Goal: Task Accomplishment & Management: Manage account settings

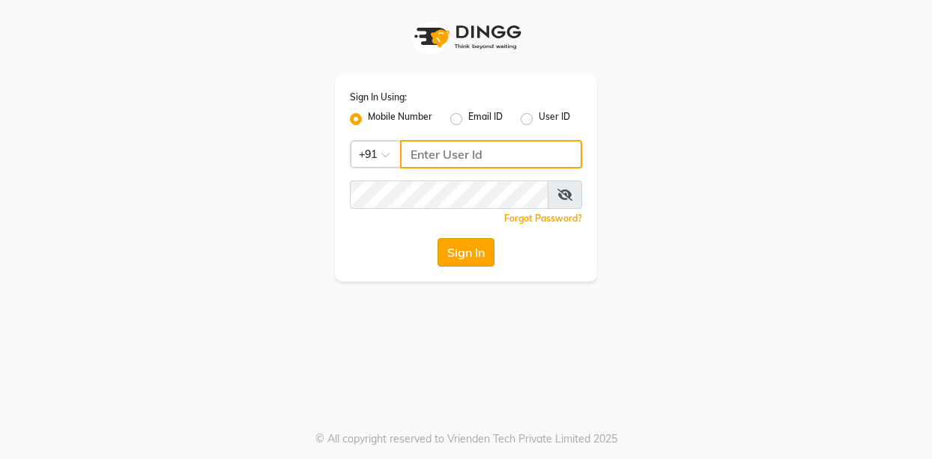
type input "7276795598"
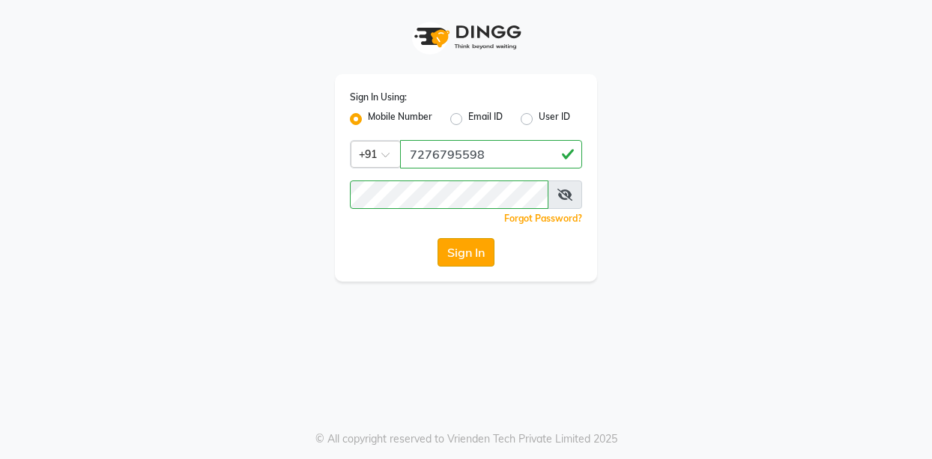
click at [462, 255] on button "Sign In" at bounding box center [465, 252] width 57 height 28
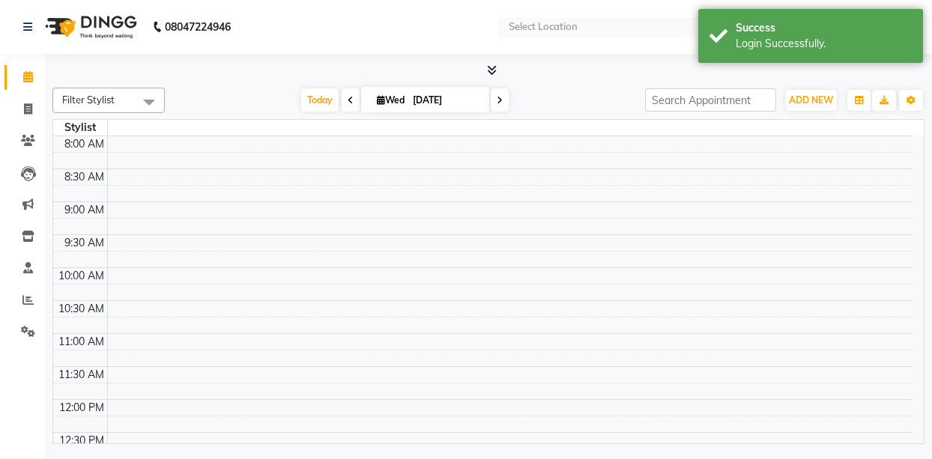
select select "en"
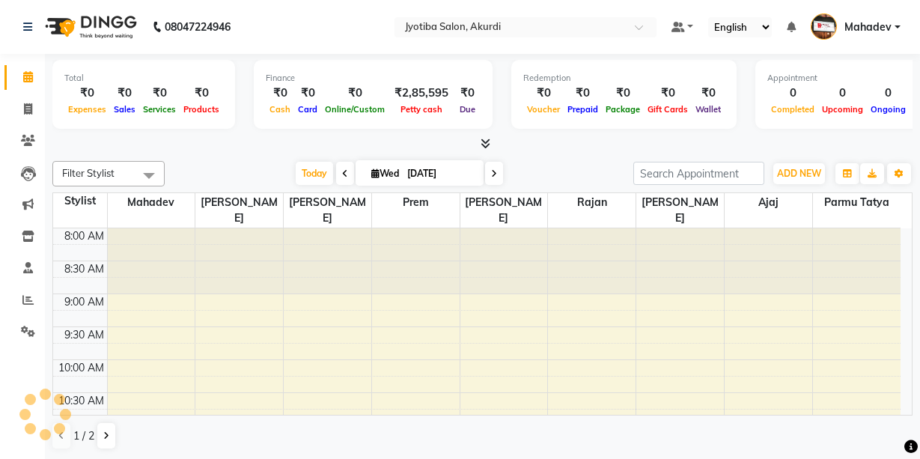
drag, startPoint x: 46, startPoint y: 320, endPoint x: 49, endPoint y: 341, distance: 21.2
click at [49, 341] on div "Total ₹0 Expenses ₹0 Sales ₹0 Services ₹0 Products Finance ₹0 Cash ₹0 Card ₹0 O…" at bounding box center [482, 257] width 875 height 406
click at [28, 106] on icon at bounding box center [28, 108] width 8 height 11
select select "557"
select select "service"
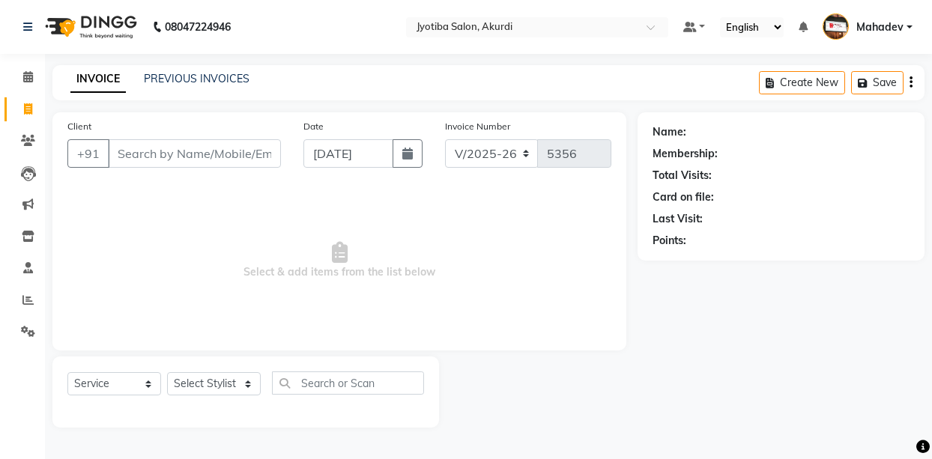
click at [192, 157] on input "Client" at bounding box center [194, 153] width 173 height 28
click at [22, 109] on span at bounding box center [28, 109] width 26 height 17
select select "service"
type input "5356"
select select "557"
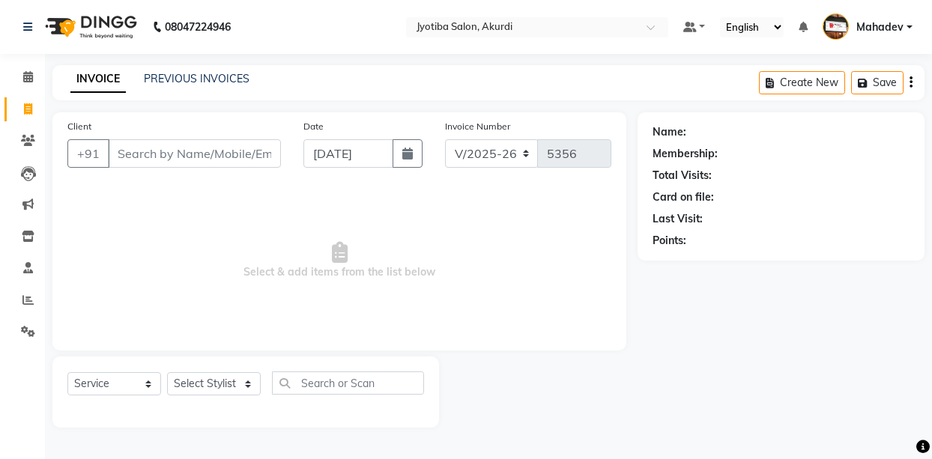
click at [140, 154] on input "Client" at bounding box center [194, 153] width 173 height 28
click at [26, 333] on icon at bounding box center [28, 331] width 14 height 11
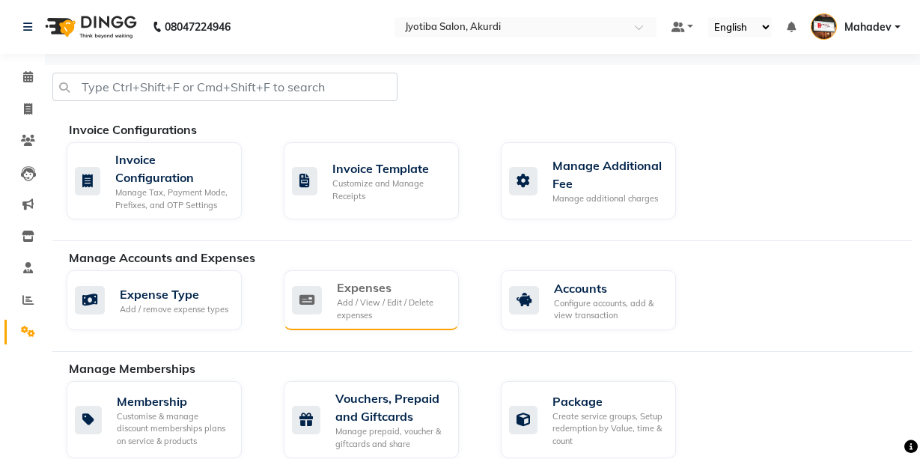
click at [362, 309] on div "Add / View / Edit / Delete expenses" at bounding box center [392, 309] width 110 height 25
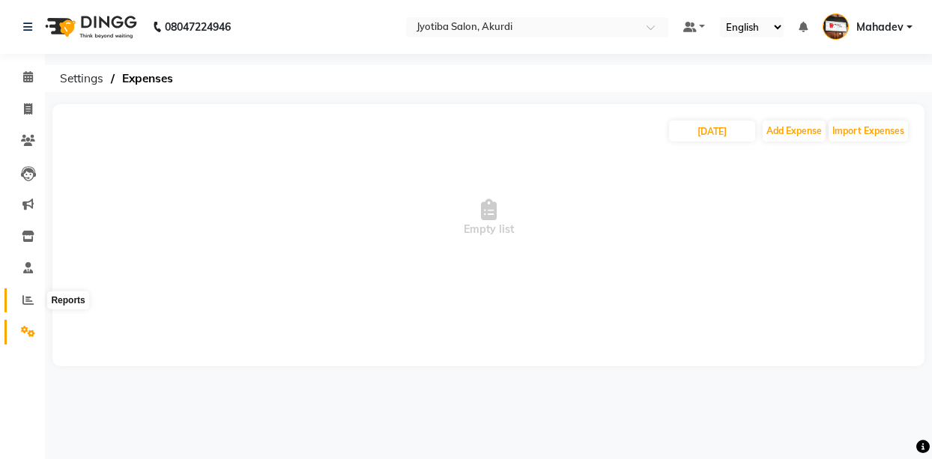
click at [24, 304] on icon at bounding box center [27, 299] width 11 height 11
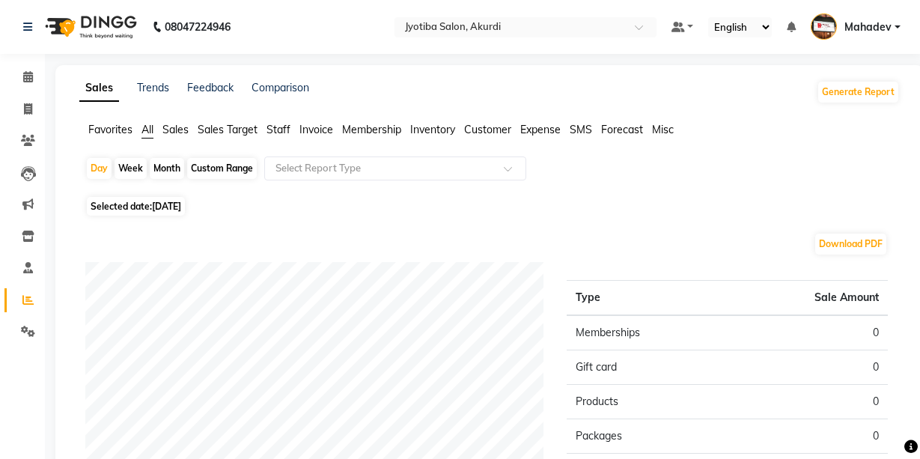
click at [541, 132] on span "Expense" at bounding box center [540, 129] width 40 height 13
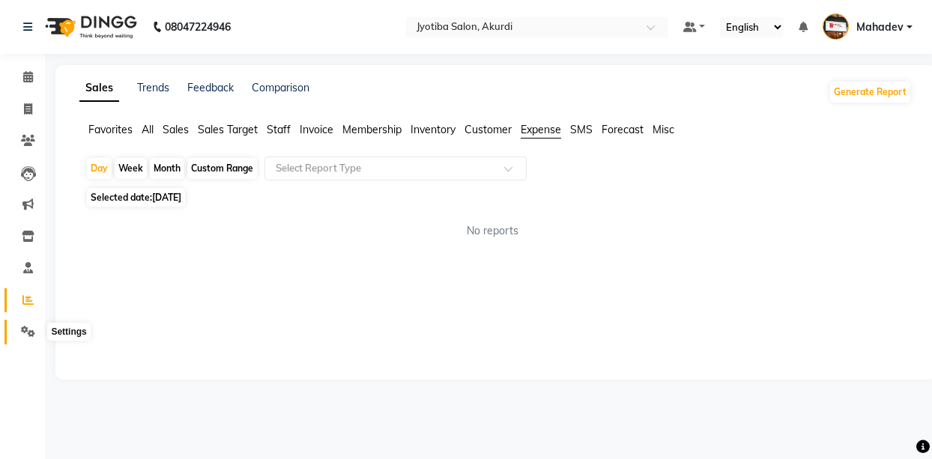
click at [28, 330] on icon at bounding box center [28, 331] width 14 height 11
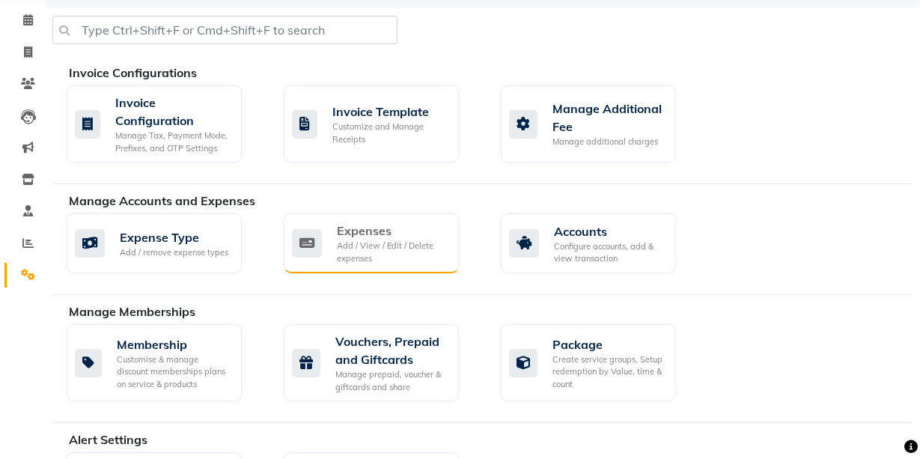
scroll to position [249, 0]
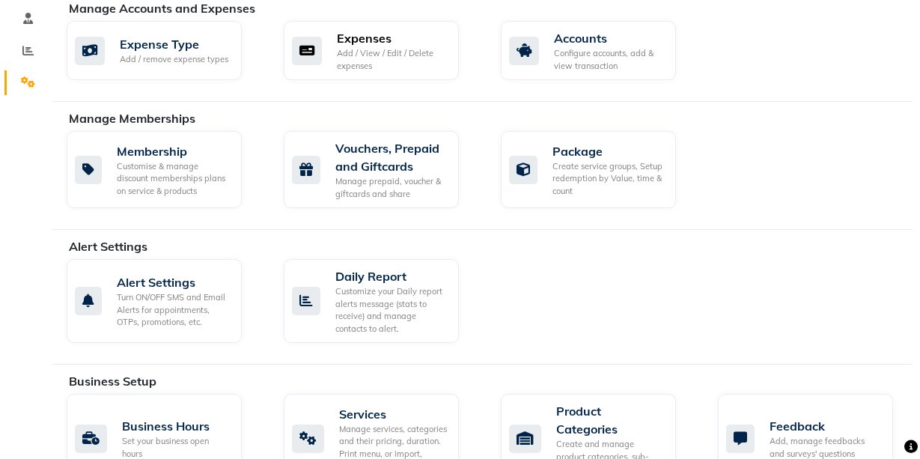
click at [374, 40] on div "Expenses" at bounding box center [392, 38] width 110 height 18
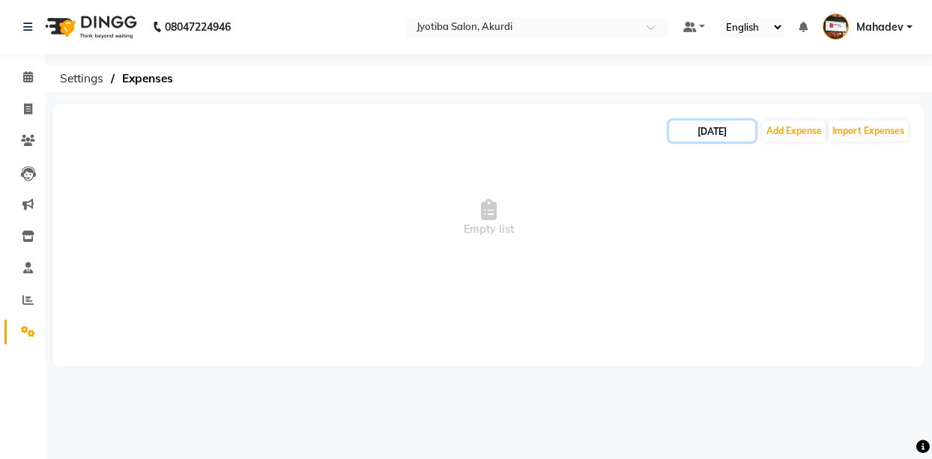
click at [738, 133] on input "[DATE]" at bounding box center [712, 131] width 86 height 21
select select "9"
select select "2025"
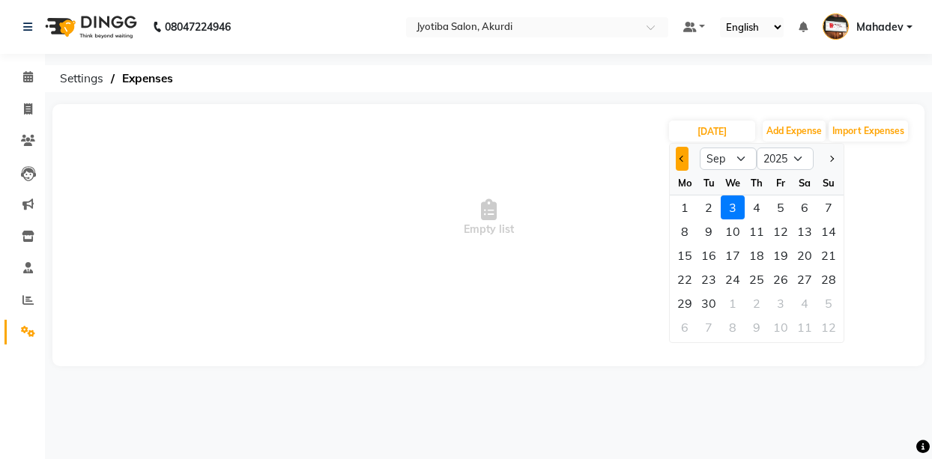
click at [681, 156] on span "Previous month" at bounding box center [682, 159] width 6 height 6
select select "8"
click at [715, 303] on div "26" at bounding box center [708, 303] width 24 height 24
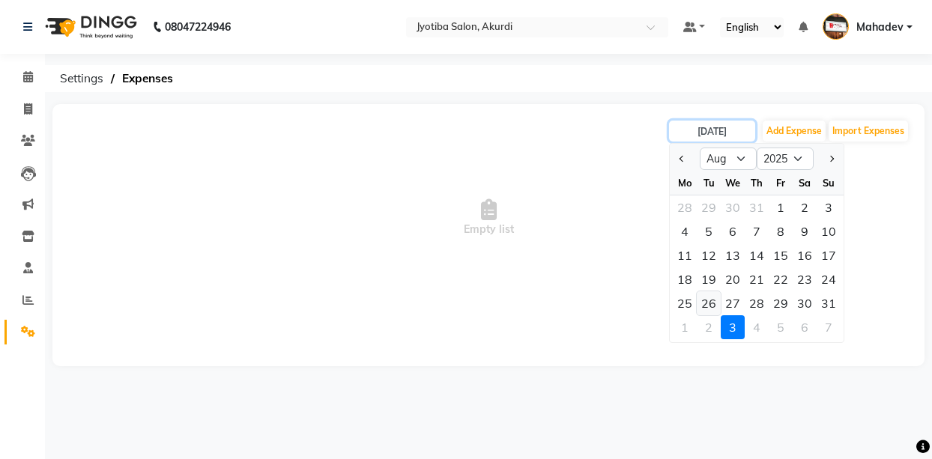
type input "[DATE]"
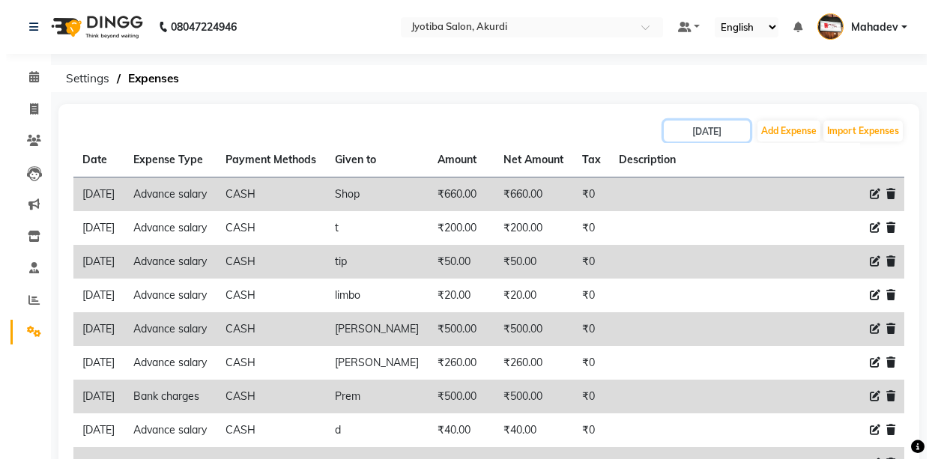
scroll to position [125, 0]
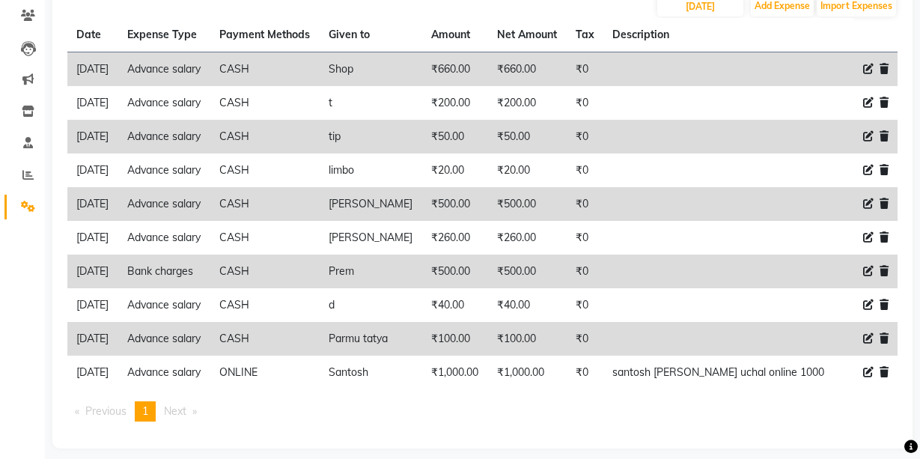
click at [867, 274] on icon at bounding box center [868, 271] width 10 height 10
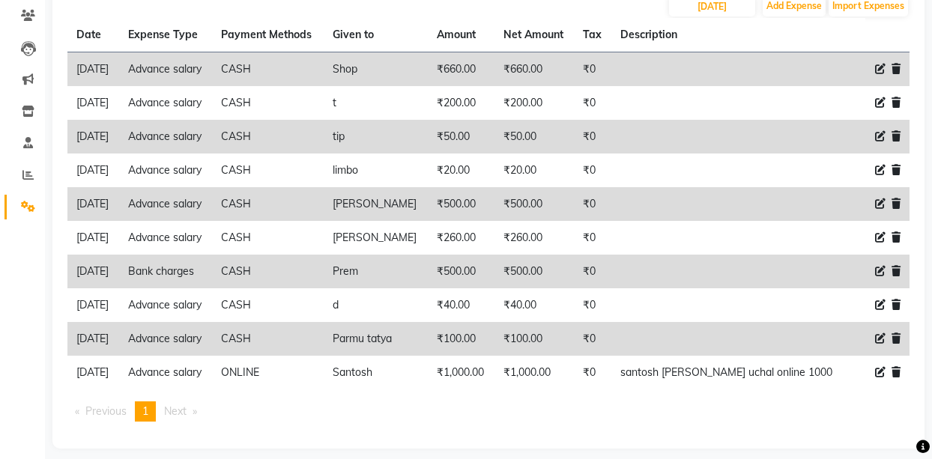
select select "2509"
select select "1"
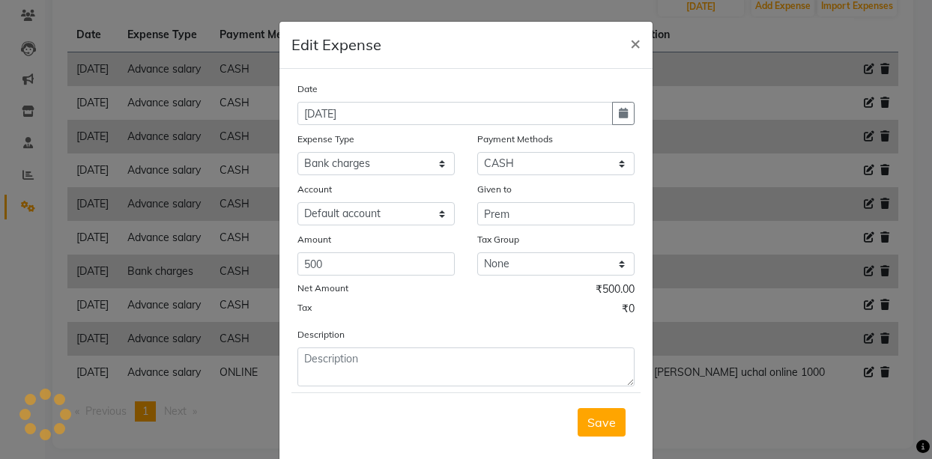
select select "2400"
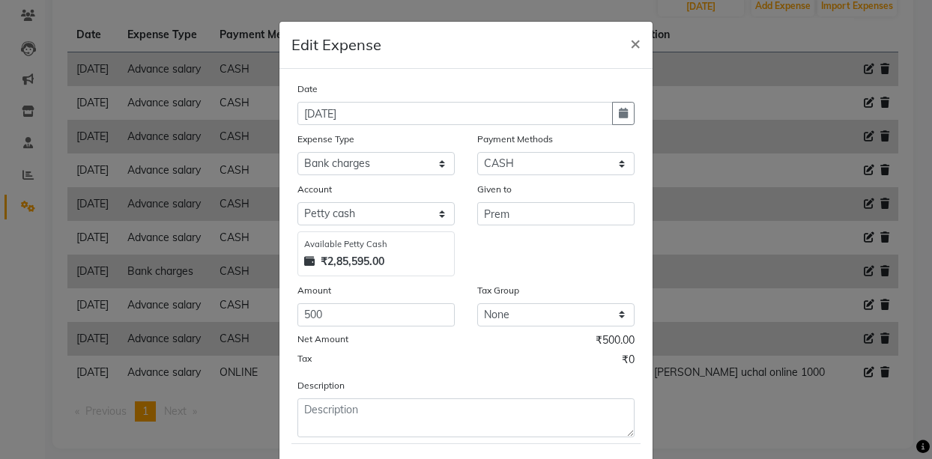
scroll to position [77, 0]
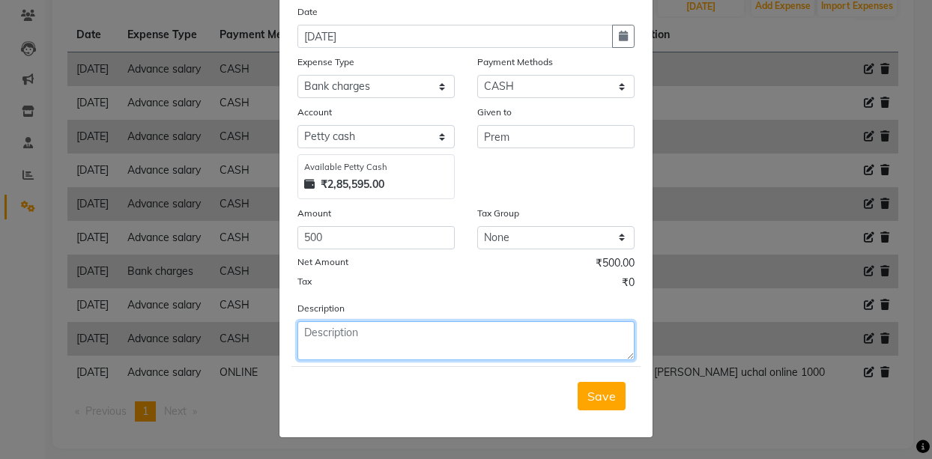
click at [391, 347] on textarea at bounding box center [465, 340] width 337 height 39
click at [419, 334] on textarea "shapu [PERSON_NAME]" at bounding box center [465, 340] width 337 height 39
click at [422, 334] on textarea "shapu [PERSON_NAME]" at bounding box center [465, 340] width 337 height 39
click at [523, 331] on textarea "[PERSON_NAME] [PERSON_NAME]" at bounding box center [465, 340] width 337 height 39
type textarea "[PERSON_NAME] [PERSON_NAME]"
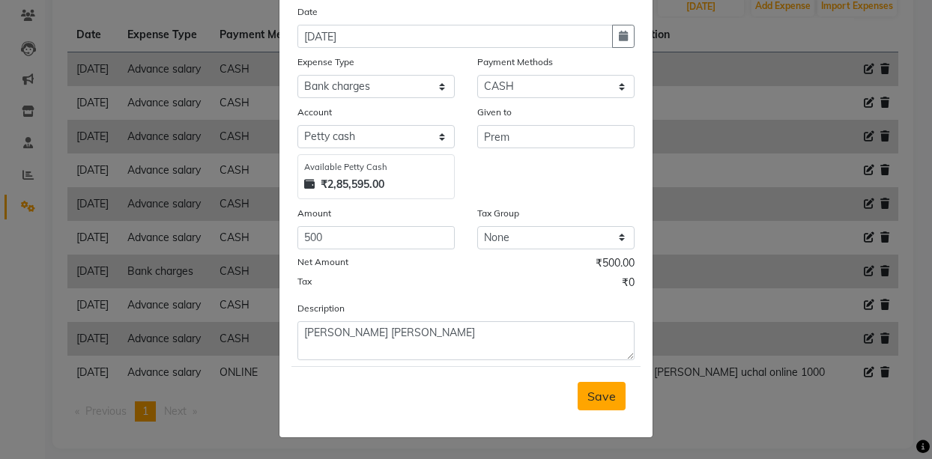
click at [587, 394] on span "Save" at bounding box center [601, 396] width 28 height 15
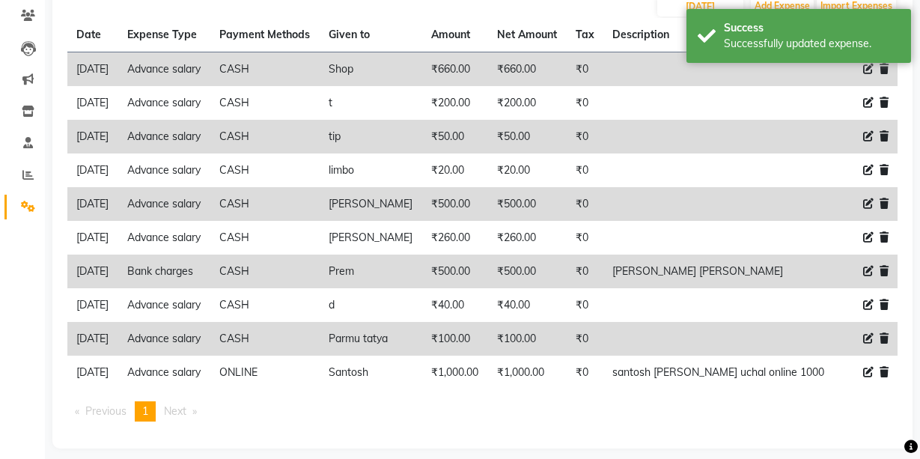
click at [865, 273] on icon at bounding box center [868, 271] width 10 height 10
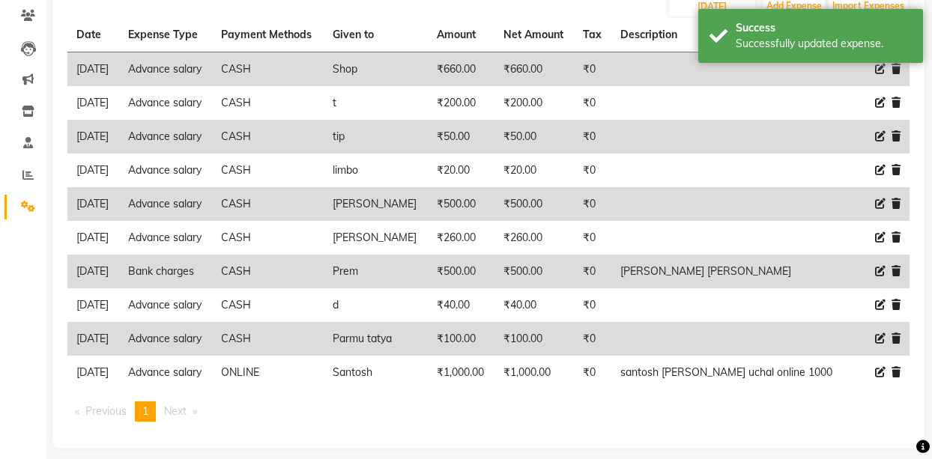
select select "2509"
select select "1"
select select "2400"
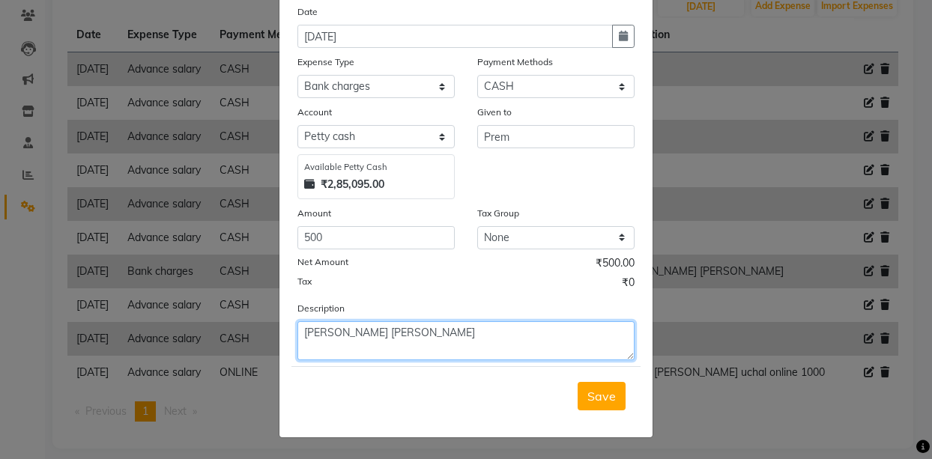
click at [474, 334] on textarea "[PERSON_NAME] [PERSON_NAME]" at bounding box center [465, 340] width 337 height 39
type textarea "s"
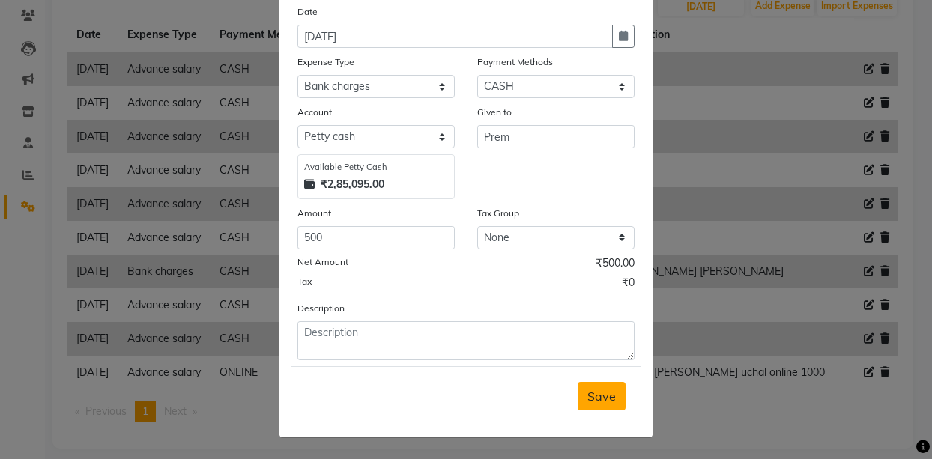
click at [578, 404] on button "Save" at bounding box center [601, 396] width 48 height 28
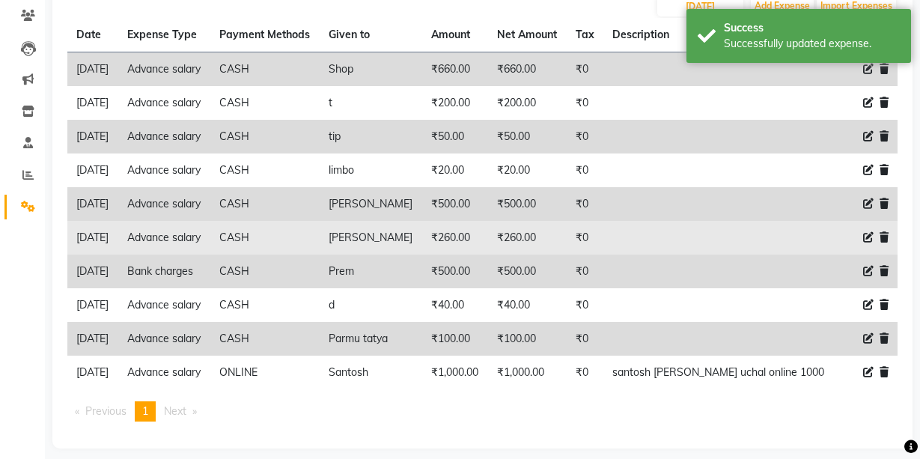
click at [872, 236] on icon at bounding box center [868, 237] width 10 height 10
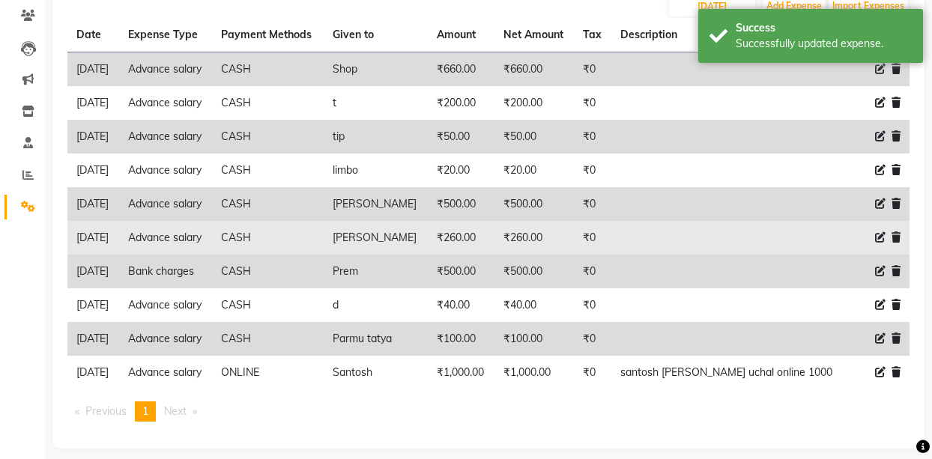
select select "18043"
select select "1"
select select "2400"
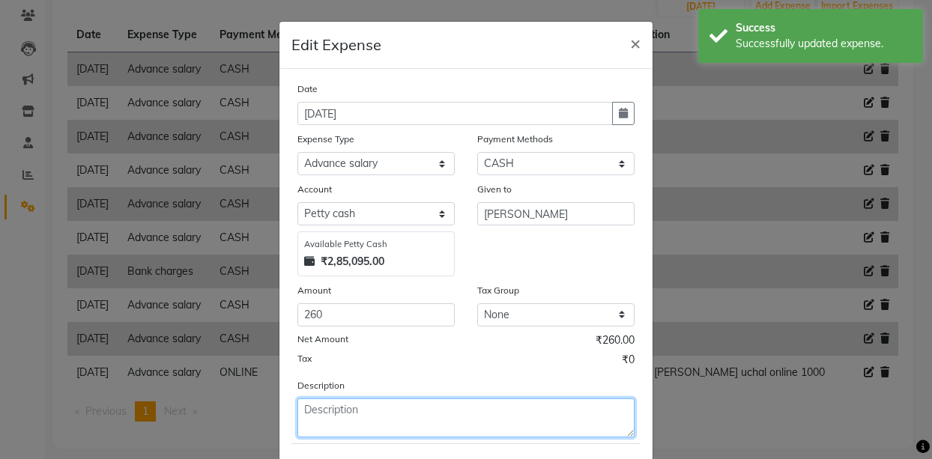
click at [342, 411] on textarea at bounding box center [465, 417] width 337 height 39
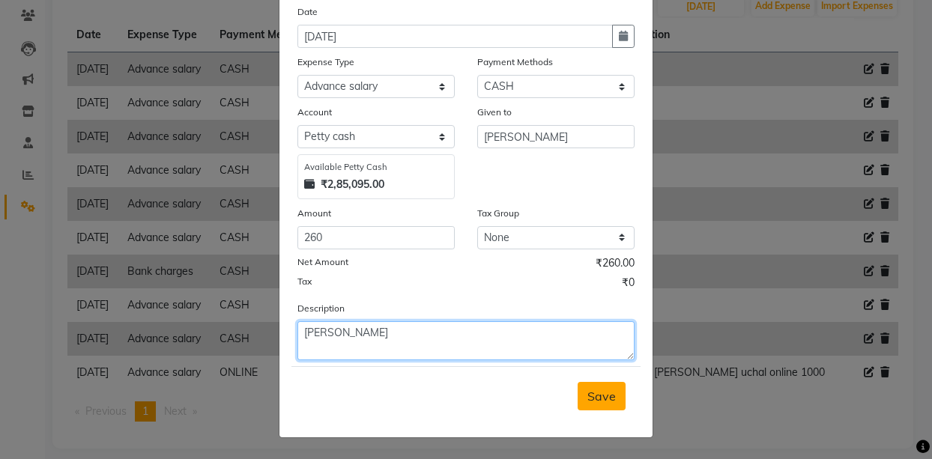
type textarea "[PERSON_NAME]"
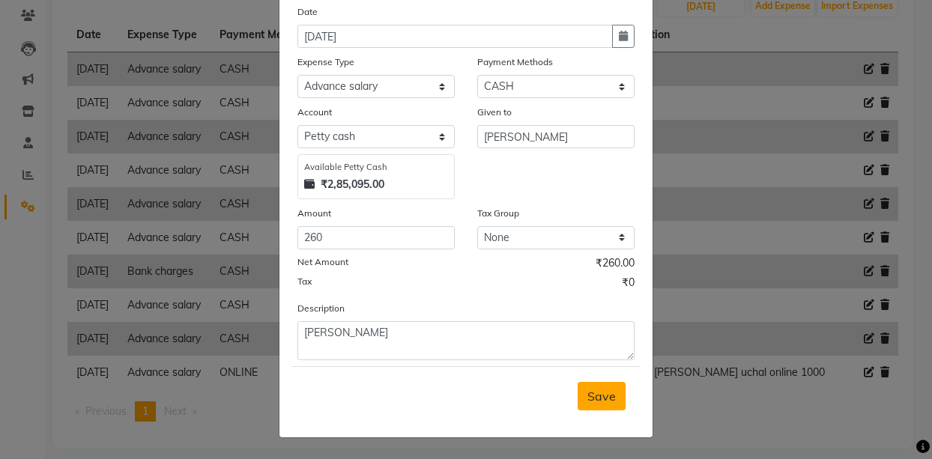
click at [601, 404] on button "Save" at bounding box center [601, 396] width 48 height 28
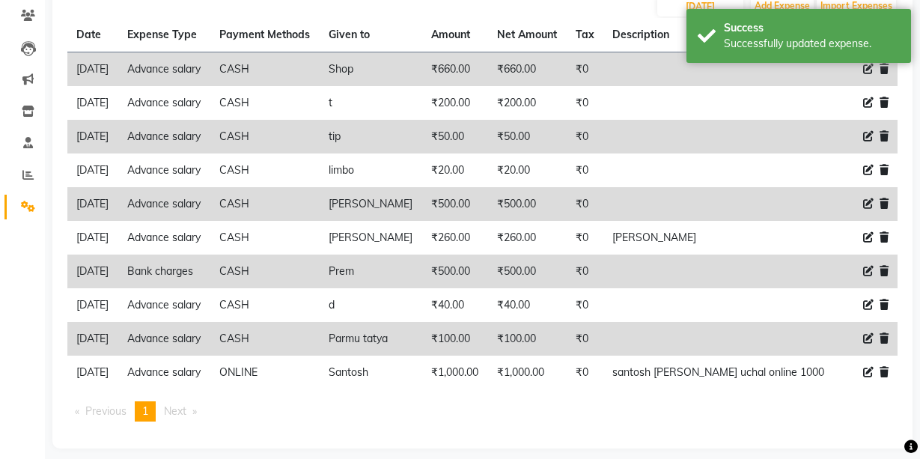
scroll to position [0, 0]
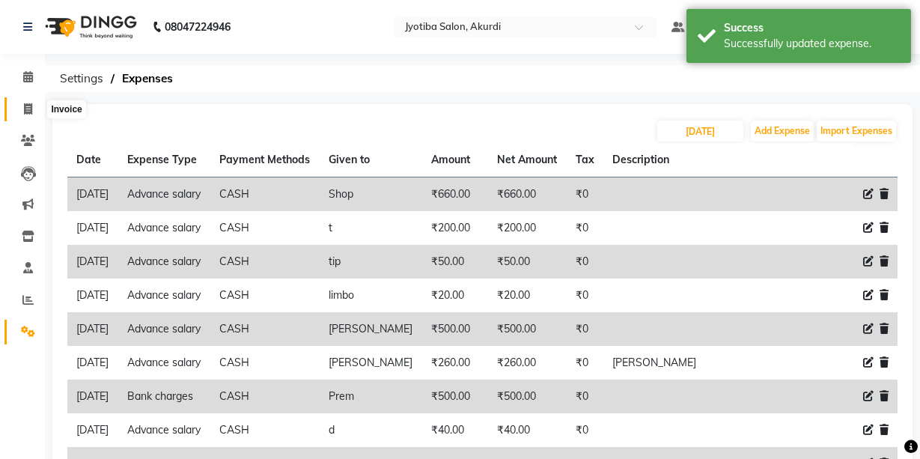
click at [28, 109] on icon at bounding box center [28, 108] width 8 height 11
select select "service"
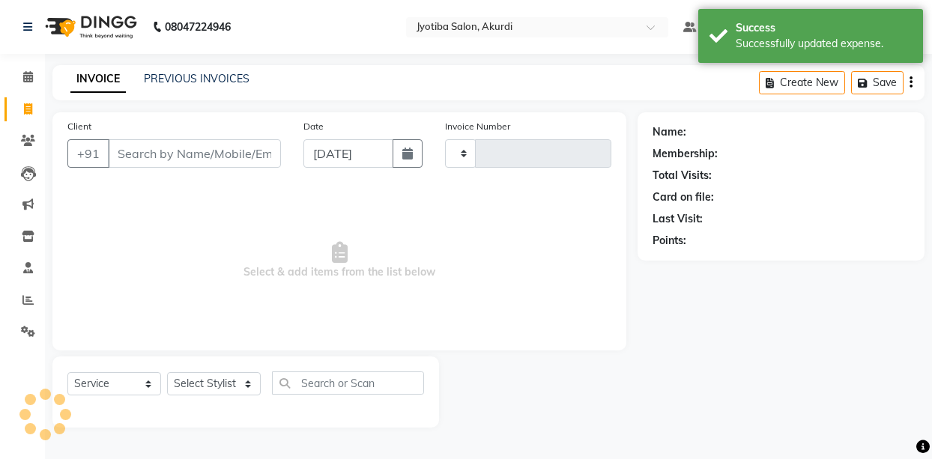
type input "5356"
select select "557"
click at [141, 155] on input "Client" at bounding box center [194, 153] width 173 height 28
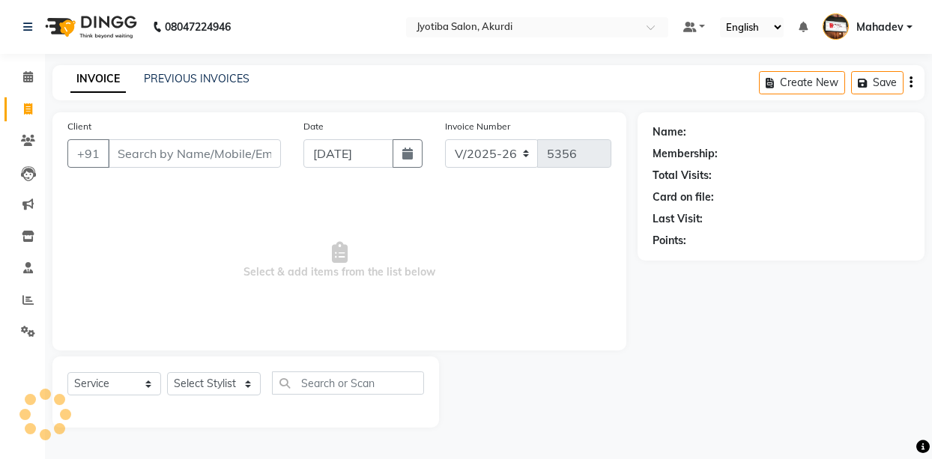
click at [122, 154] on input "Client" at bounding box center [194, 153] width 173 height 28
click at [27, 112] on icon at bounding box center [28, 108] width 8 height 11
select select "service"
type input "5356"
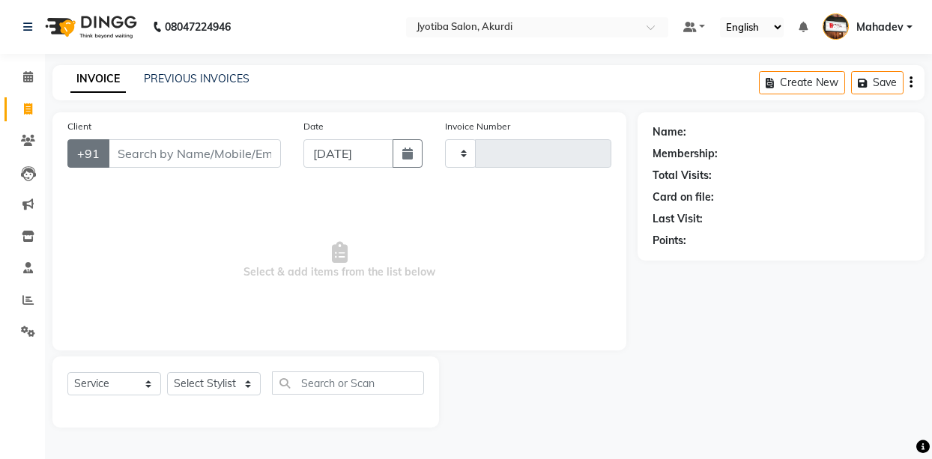
select select "557"
click at [142, 157] on input "Client" at bounding box center [194, 153] width 173 height 28
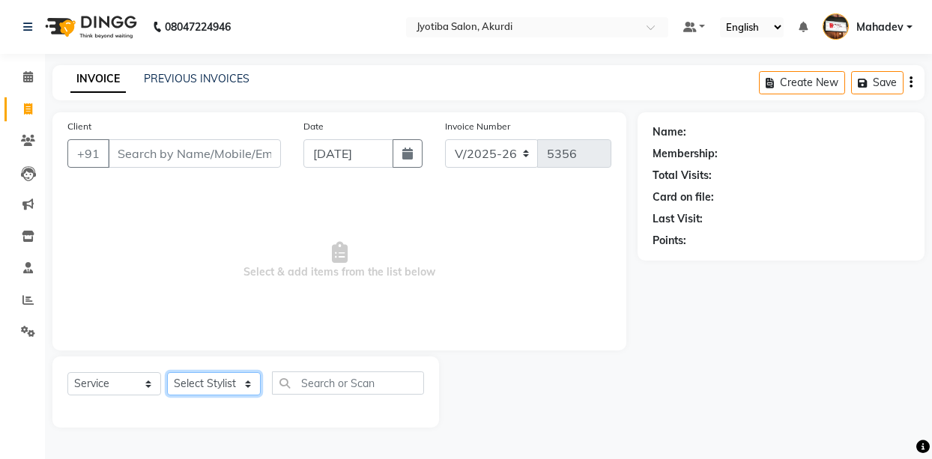
click at [198, 382] on select "Select Stylist [PERSON_NAME] [PERSON_NAME] [PERSON_NAME] [PERSON_NAME] Parmu ta…" at bounding box center [214, 383] width 94 height 23
click at [135, 297] on span "Select & add items from the list below" at bounding box center [339, 261] width 544 height 150
click at [22, 101] on span at bounding box center [28, 109] width 26 height 17
select select "service"
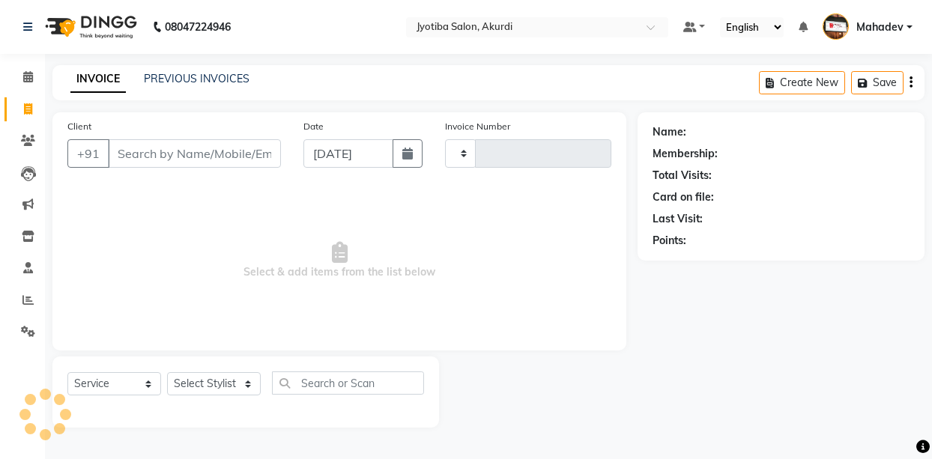
type input "5356"
select select "557"
click at [25, 295] on icon at bounding box center [27, 299] width 11 height 11
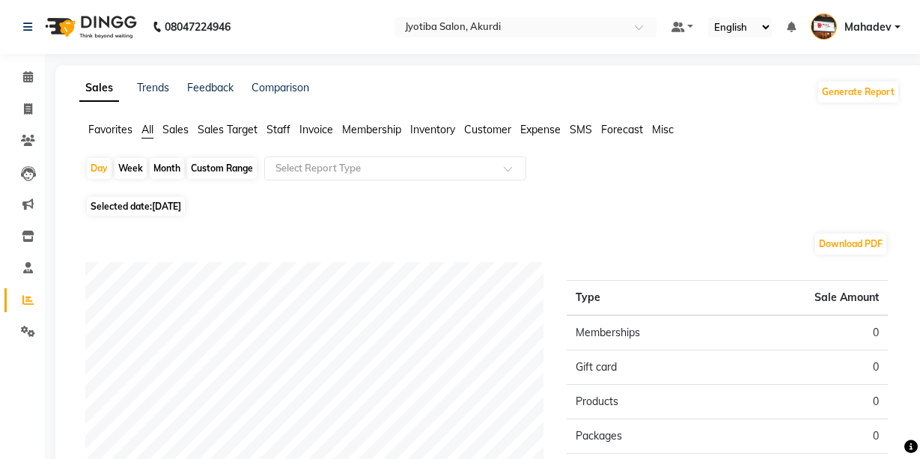
click at [163, 167] on div "Month" at bounding box center [167, 168] width 34 height 21
select select "9"
select select "2025"
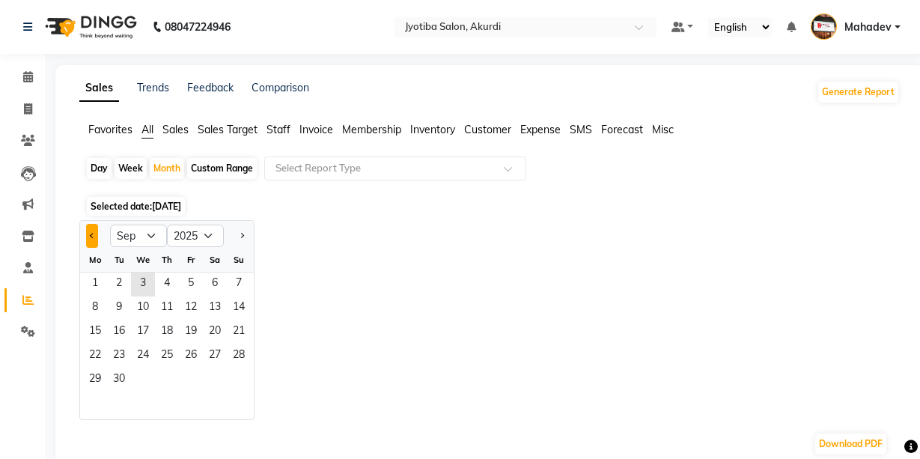
click at [96, 237] on button "Previous month" at bounding box center [92, 236] width 12 height 24
select select "8"
click at [189, 286] on span "1" at bounding box center [191, 285] width 24 height 24
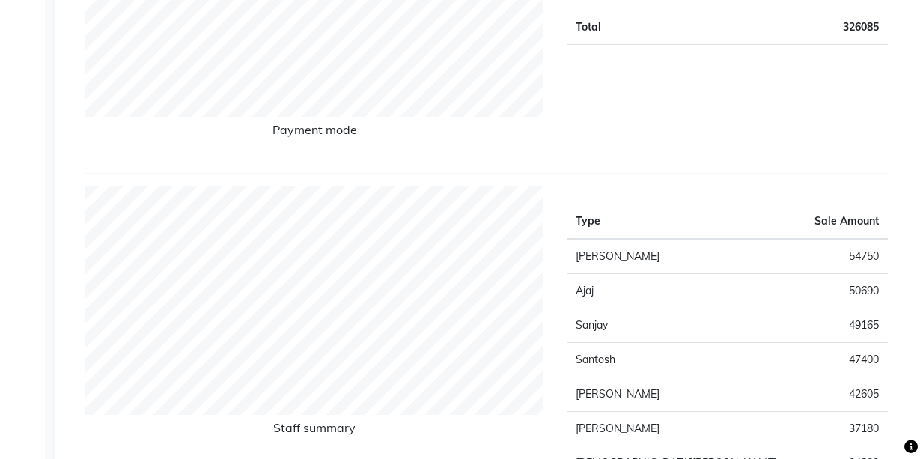
scroll to position [500, 0]
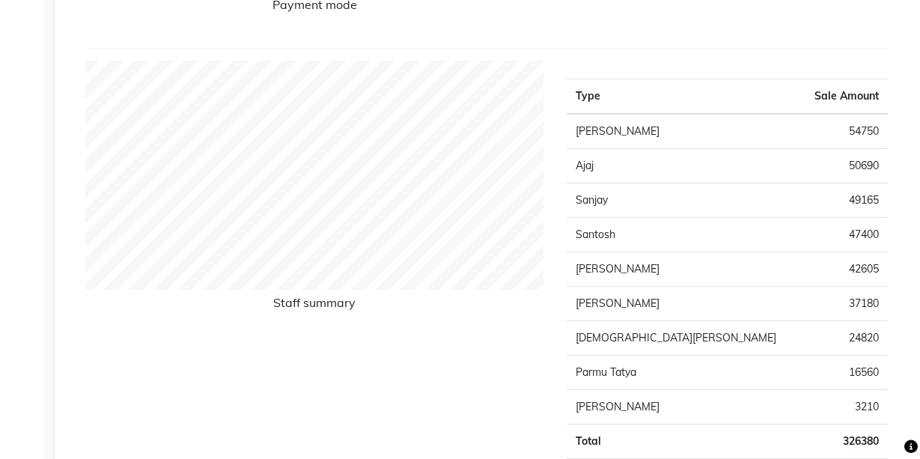
click at [693, 329] on td "[DEMOGRAPHIC_DATA][PERSON_NAME]" at bounding box center [684, 338] width 234 height 34
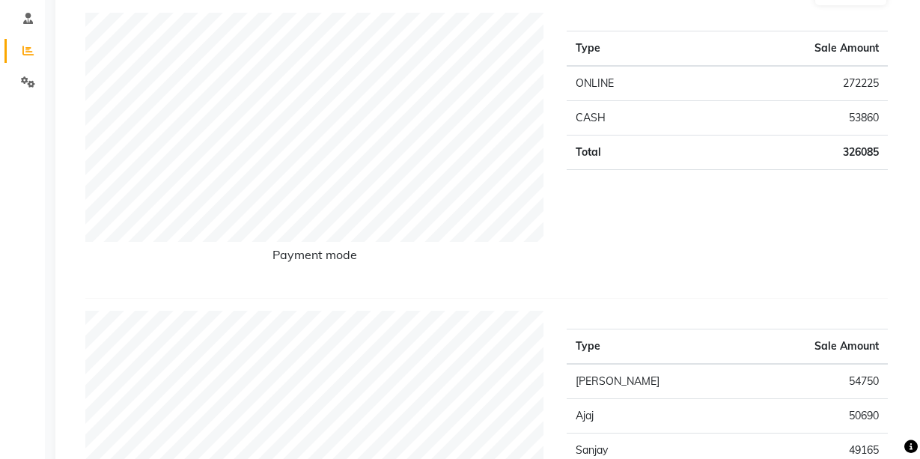
scroll to position [0, 0]
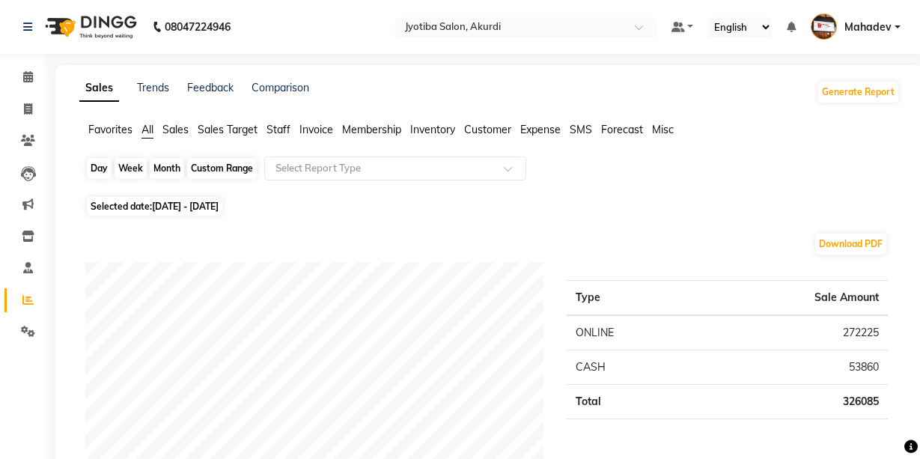
click at [165, 169] on div "Month" at bounding box center [167, 168] width 34 height 21
select select "8"
select select "2025"
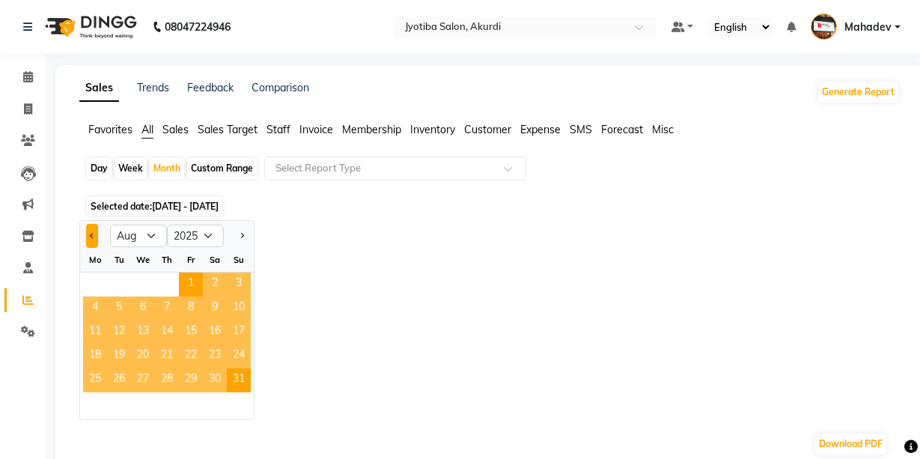
click at [94, 242] on button "Previous month" at bounding box center [92, 236] width 12 height 24
select select "7"
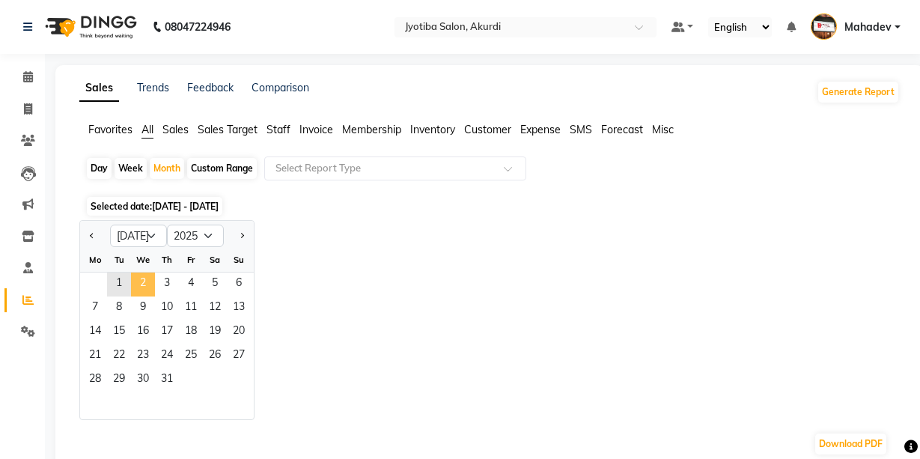
click at [139, 290] on span "2" at bounding box center [143, 285] width 24 height 24
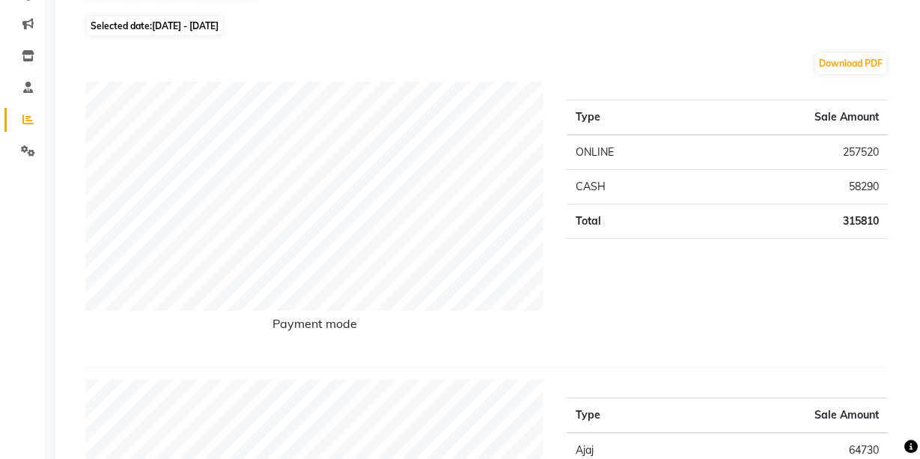
scroll to position [125, 0]
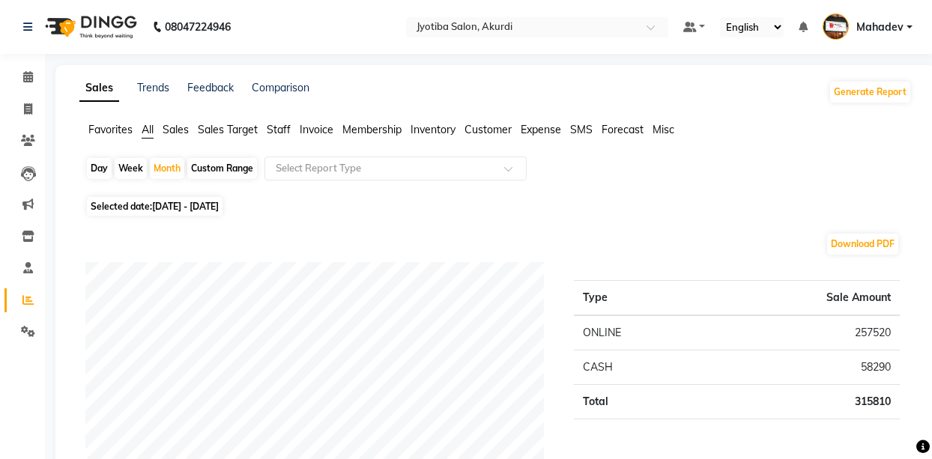
select select "557"
select select "service"
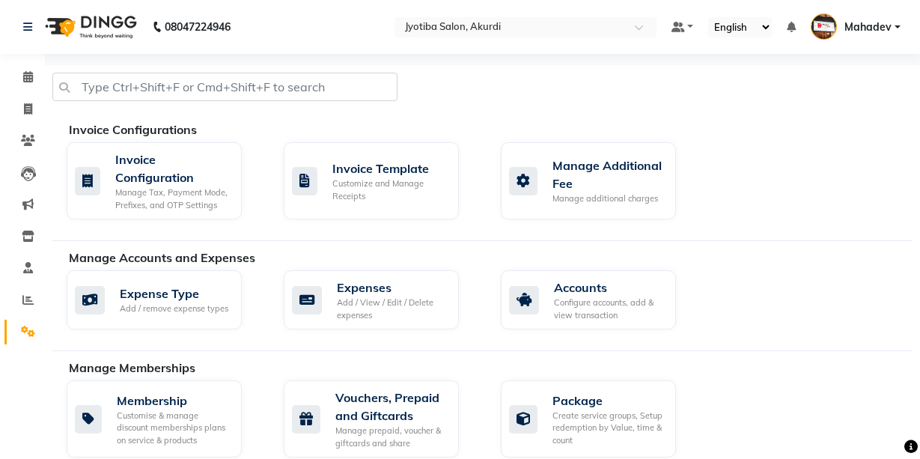
select select "service"
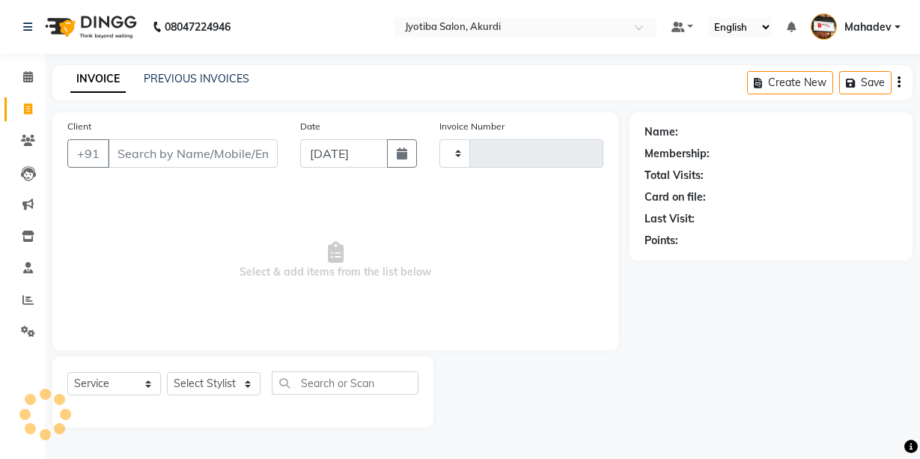
type input "5356"
select select "557"
